Goal: Complete application form

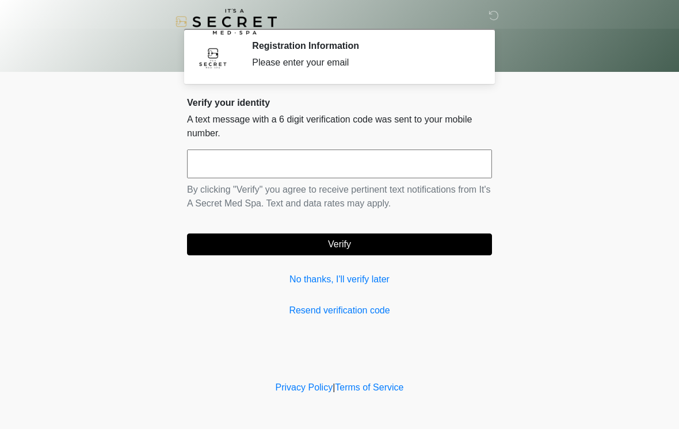
click at [426, 170] on input "text" at bounding box center [339, 164] width 305 height 29
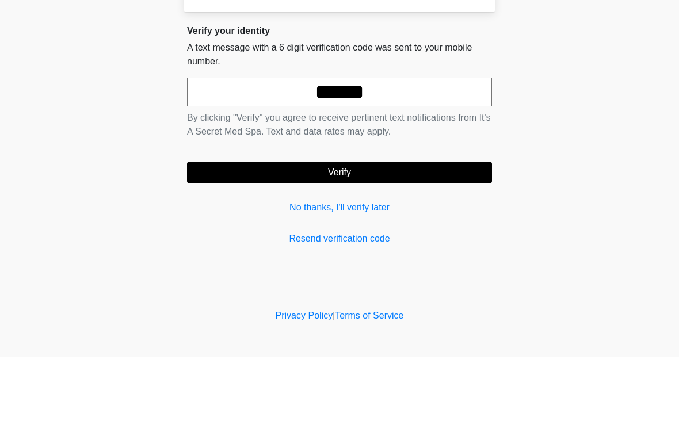
type input "******"
click at [412, 234] on button "Verify" at bounding box center [339, 245] width 305 height 22
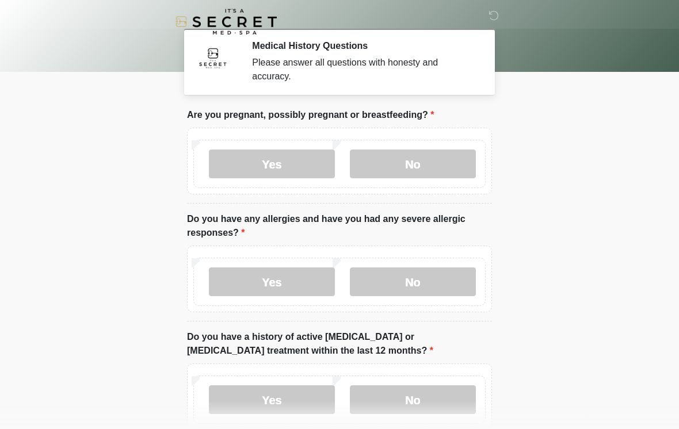
click at [408, 167] on label "No" at bounding box center [413, 164] width 126 height 29
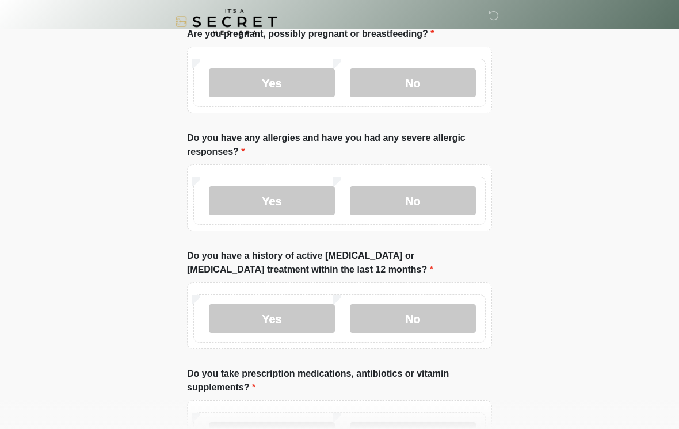
scroll to position [96, 0]
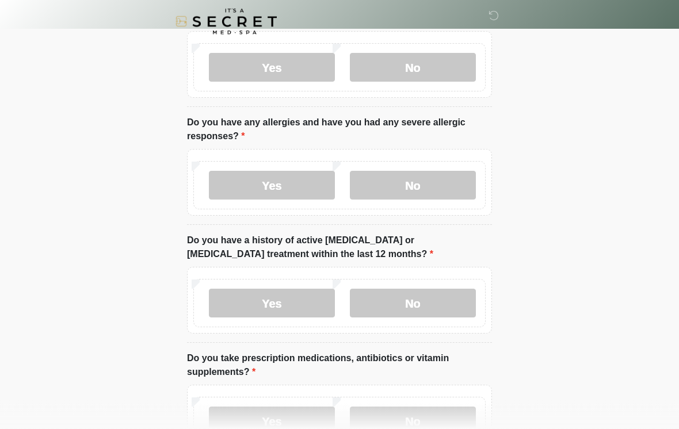
click at [439, 176] on label "No" at bounding box center [413, 185] width 126 height 29
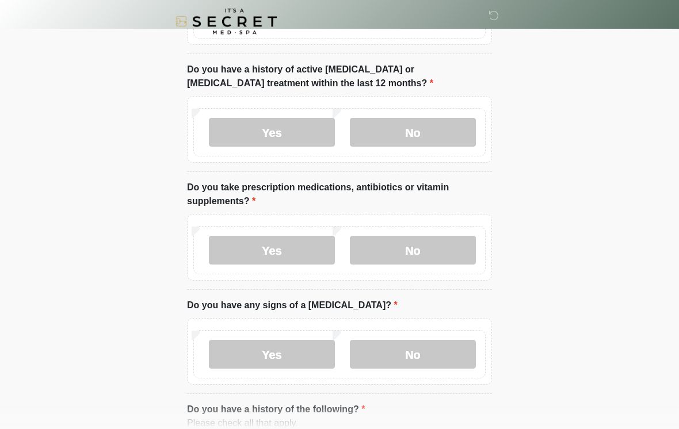
click at [433, 135] on label "No" at bounding box center [413, 133] width 126 height 29
click at [435, 245] on label "No" at bounding box center [413, 250] width 126 height 29
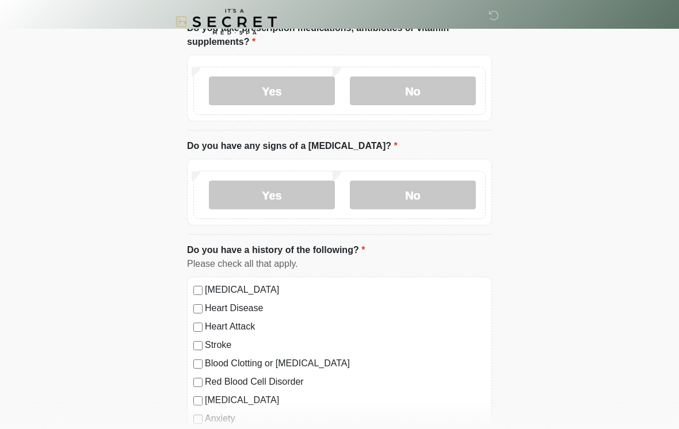
scroll to position [432, 0]
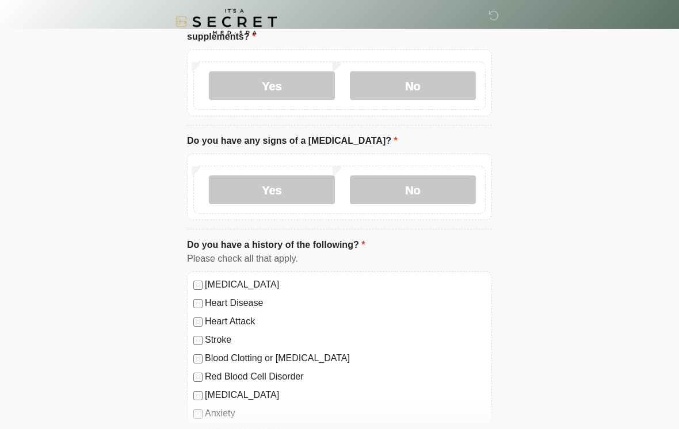
click at [433, 185] on label "No" at bounding box center [413, 190] width 126 height 29
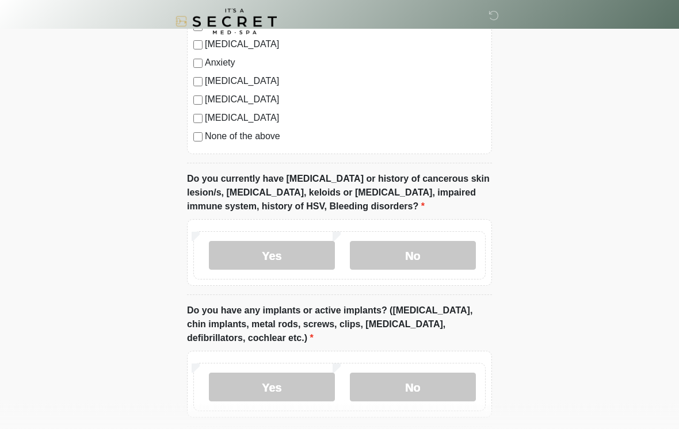
scroll to position [783, 0]
click at [439, 250] on label "No" at bounding box center [413, 255] width 126 height 29
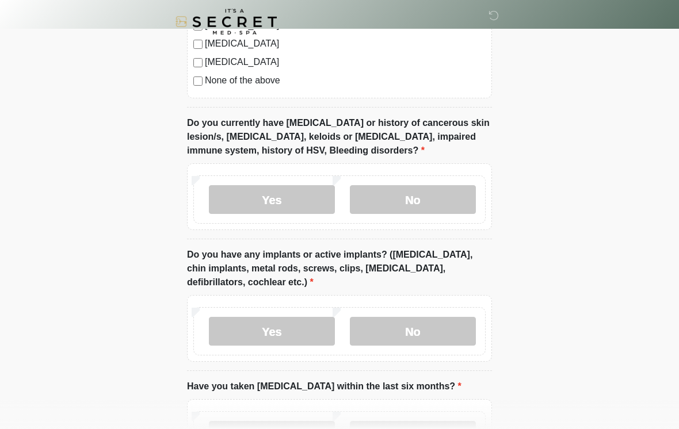
scroll to position [958, 0]
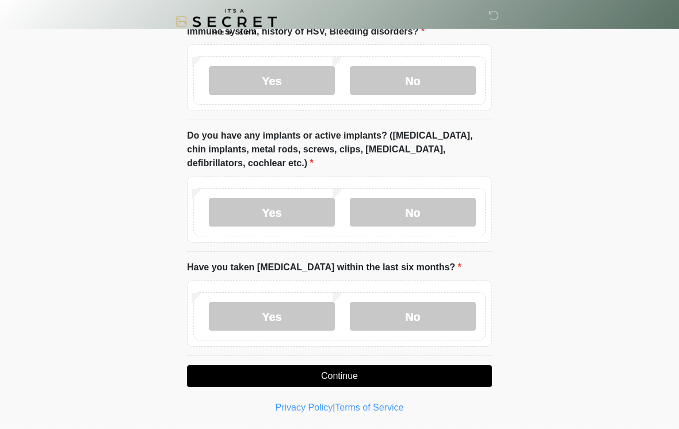
click at [442, 204] on label "No" at bounding box center [413, 212] width 126 height 29
click at [437, 312] on label "No" at bounding box center [413, 316] width 126 height 29
click at [402, 380] on button "Continue" at bounding box center [339, 376] width 305 height 22
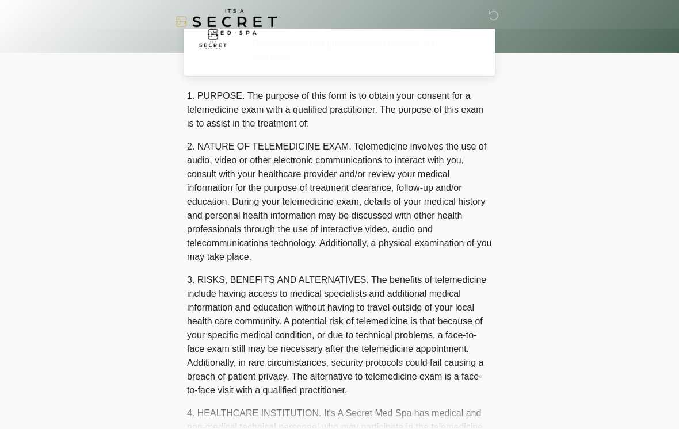
scroll to position [0, 0]
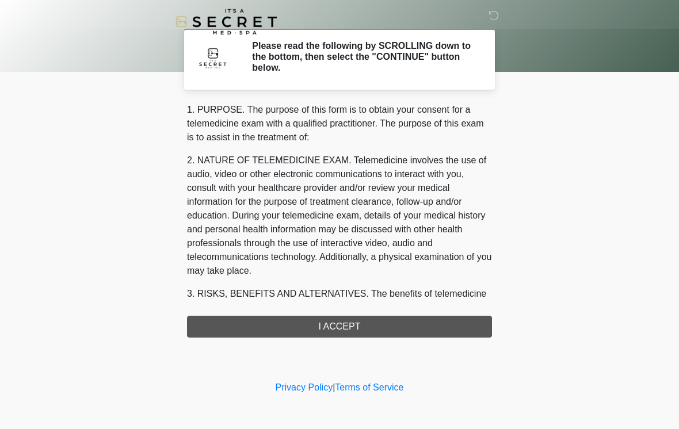
click at [407, 323] on div "1. PURPOSE. The purpose of this form is to obtain your consent for a telemedici…" at bounding box center [339, 220] width 305 height 235
click at [369, 329] on div "1. PURPOSE. The purpose of this form is to obtain your consent for a telemedici…" at bounding box center [339, 220] width 305 height 235
click at [348, 325] on div "1. PURPOSE. The purpose of this form is to obtain your consent for a telemedici…" at bounding box center [339, 220] width 305 height 235
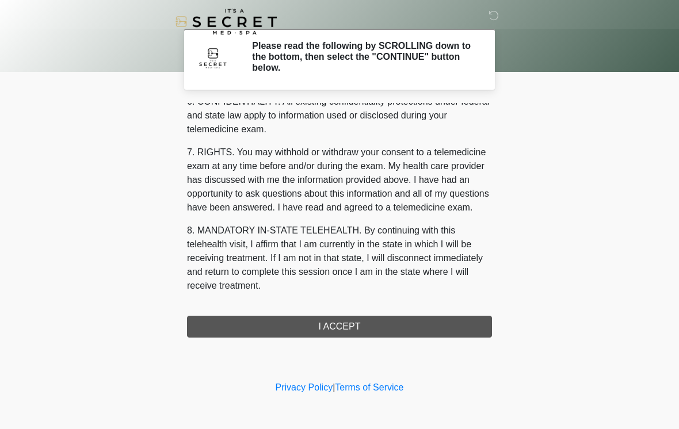
scroll to position [468, 0]
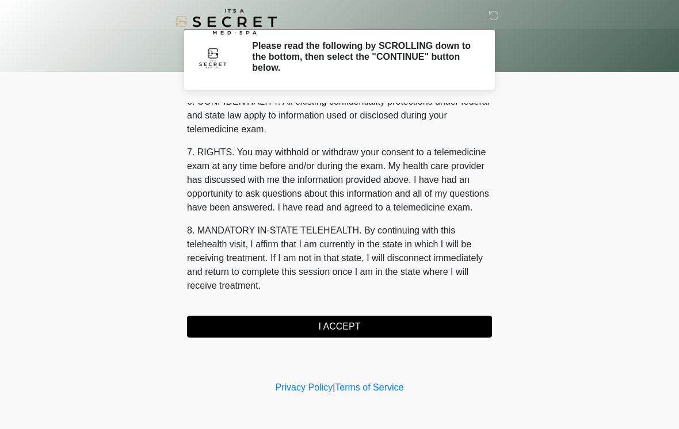
click at [397, 330] on button "I ACCEPT" at bounding box center [339, 327] width 305 height 22
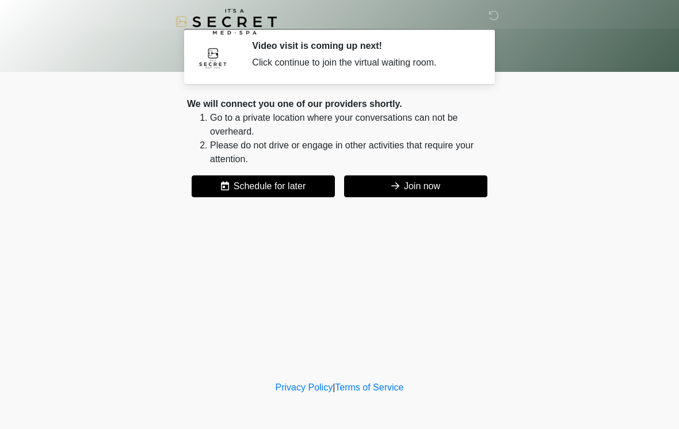
click at [447, 181] on button "Join now" at bounding box center [415, 187] width 143 height 22
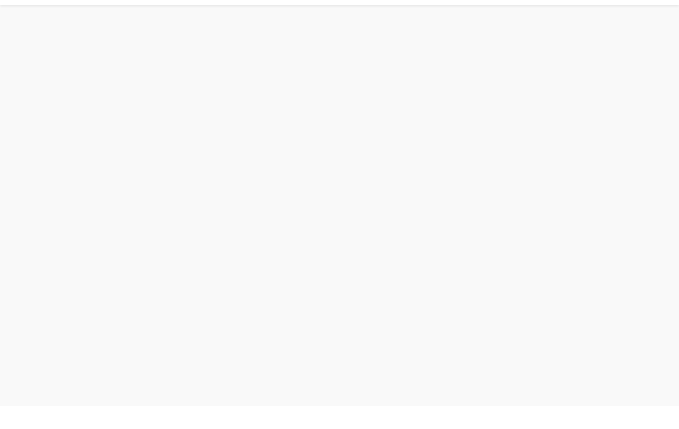
scroll to position [3, 0]
